Goal: Find specific page/section: Find specific page/section

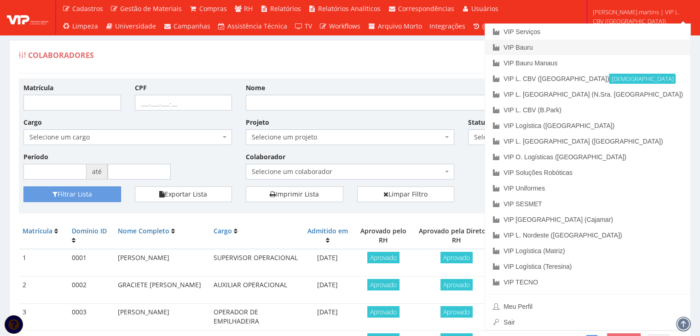
click at [613, 51] on link "VIP Bauru" at bounding box center [587, 48] width 205 height 16
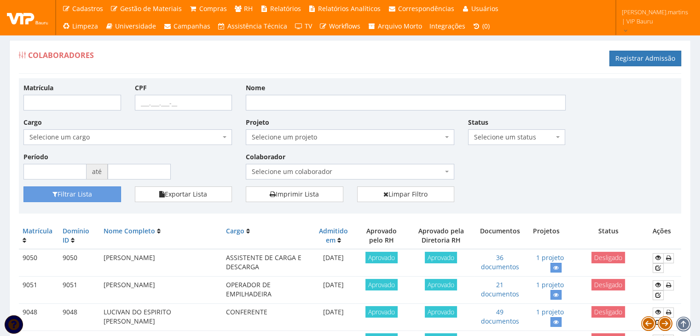
click at [356, 170] on span "Selecione um colaborador" at bounding box center [347, 171] width 191 height 9
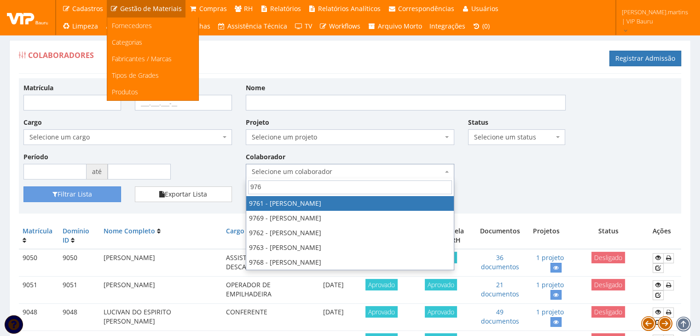
type input "9761"
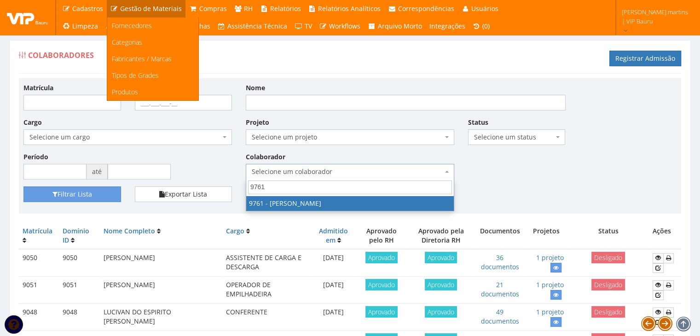
select select "4048"
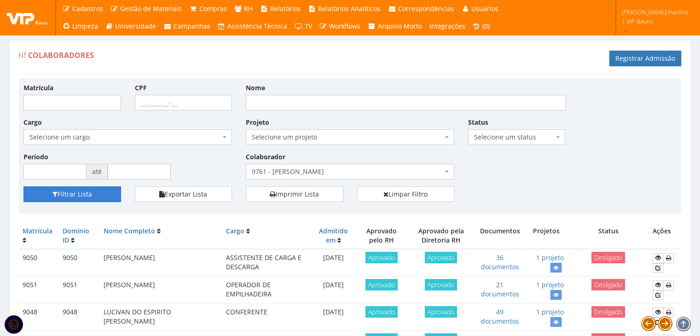
click at [84, 196] on button "Filtrar Lista" at bounding box center [72, 194] width 98 height 16
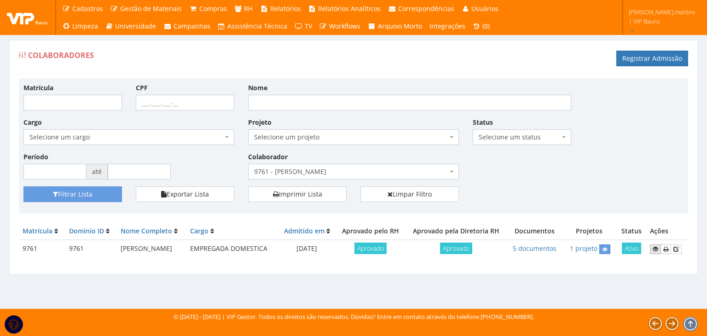
click at [658, 252] on icon at bounding box center [656, 249] width 6 height 6
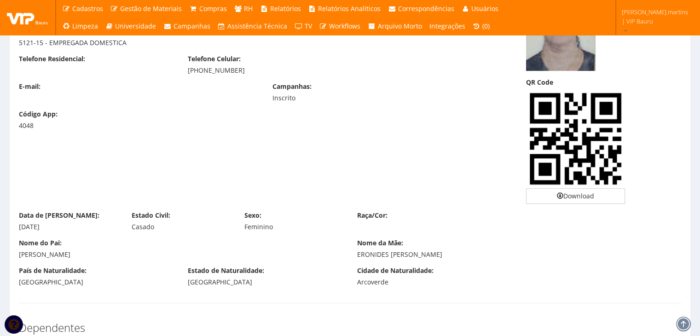
scroll to position [30, 0]
